Goal: Transaction & Acquisition: Book appointment/travel/reservation

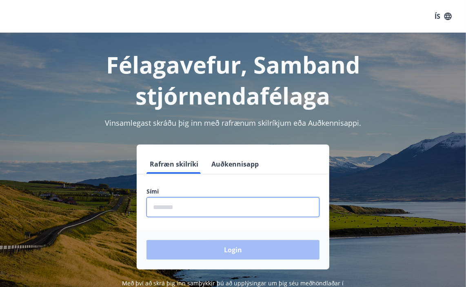
drag, startPoint x: 182, startPoint y: 208, endPoint x: 189, endPoint y: 208, distance: 6.5
click at [182, 207] on input "phone" at bounding box center [233, 207] width 173 height 20
type input "********"
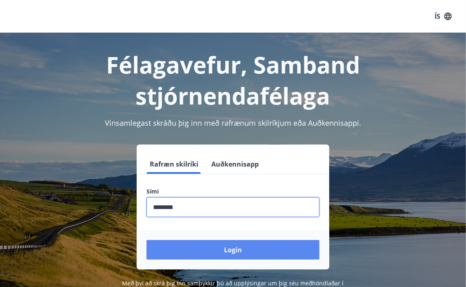
click at [230, 248] on button "Login" at bounding box center [233, 250] width 173 height 20
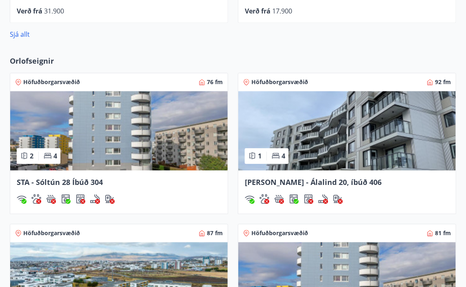
scroll to position [627, 0]
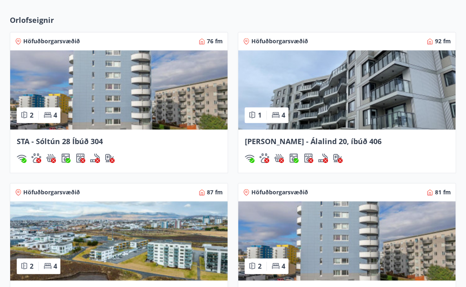
click at [88, 101] on img at bounding box center [119, 89] width 218 height 79
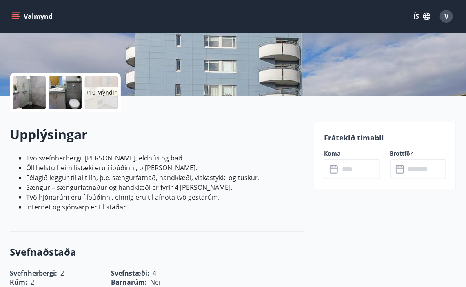
scroll to position [163, 0]
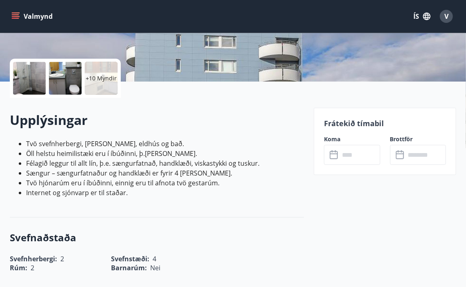
click at [335, 153] on icon at bounding box center [334, 153] width 8 height 1
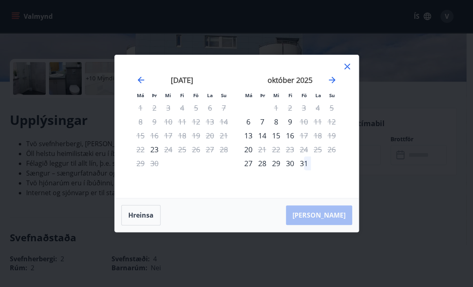
click at [347, 68] on icon at bounding box center [347, 67] width 6 height 6
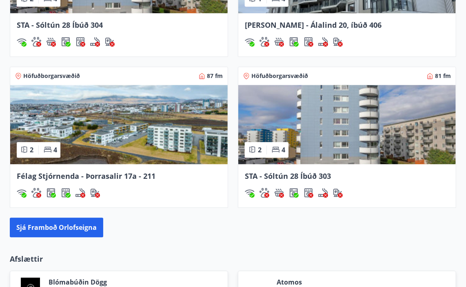
scroll to position [744, 0]
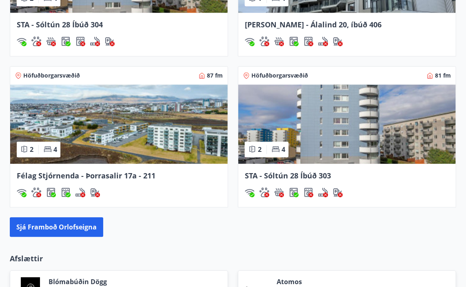
click at [312, 131] on img at bounding box center [347, 123] width 218 height 79
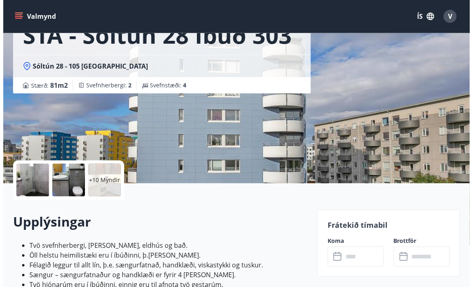
scroll to position [122, 0]
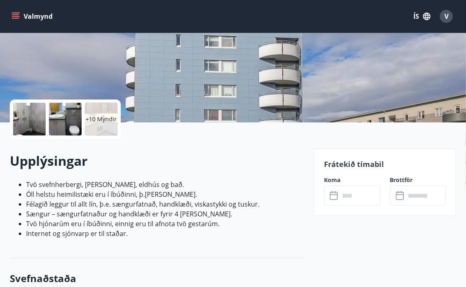
click at [333, 197] on icon at bounding box center [335, 196] width 10 height 10
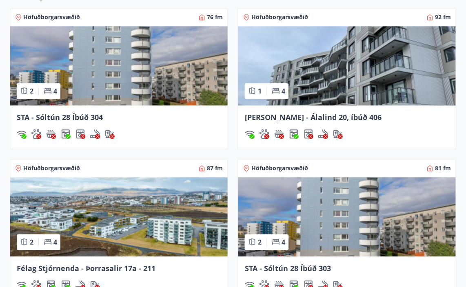
scroll to position [646, 0]
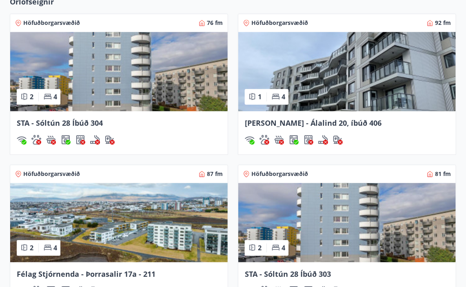
click at [321, 84] on img at bounding box center [347, 71] width 218 height 79
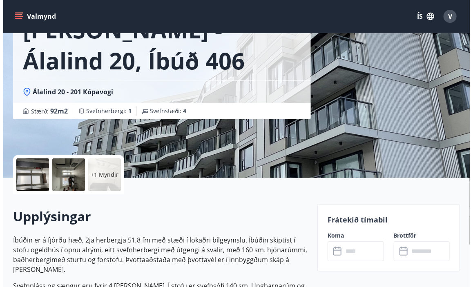
scroll to position [82, 0]
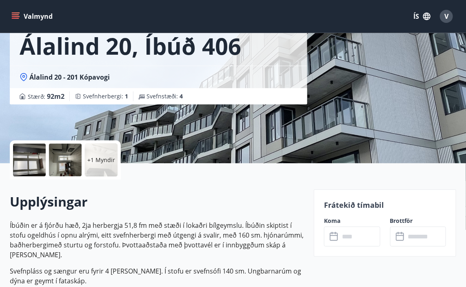
click at [335, 237] on icon at bounding box center [335, 237] width 10 height 10
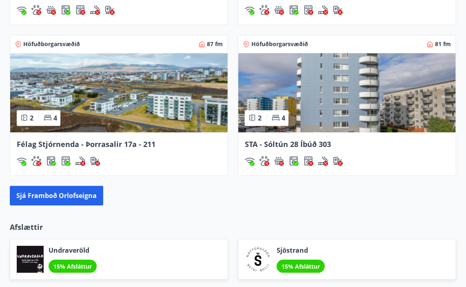
scroll to position [762, 0]
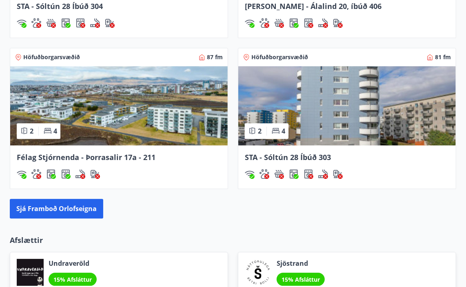
click at [140, 111] on img at bounding box center [119, 105] width 218 height 79
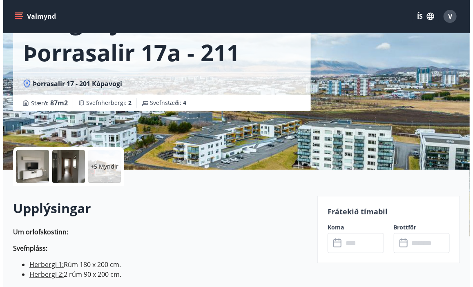
scroll to position [82, 0]
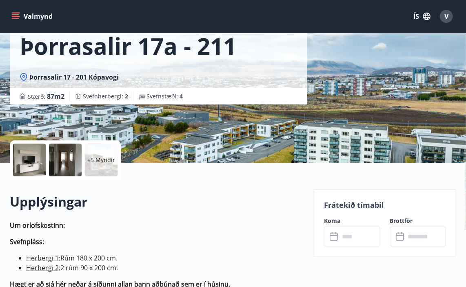
click at [335, 235] on icon at bounding box center [335, 237] width 10 height 10
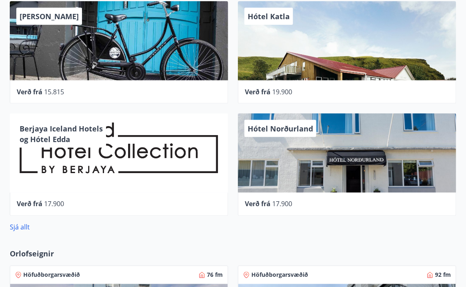
scroll to position [342, 0]
